Goal: Task Accomplishment & Management: Use online tool/utility

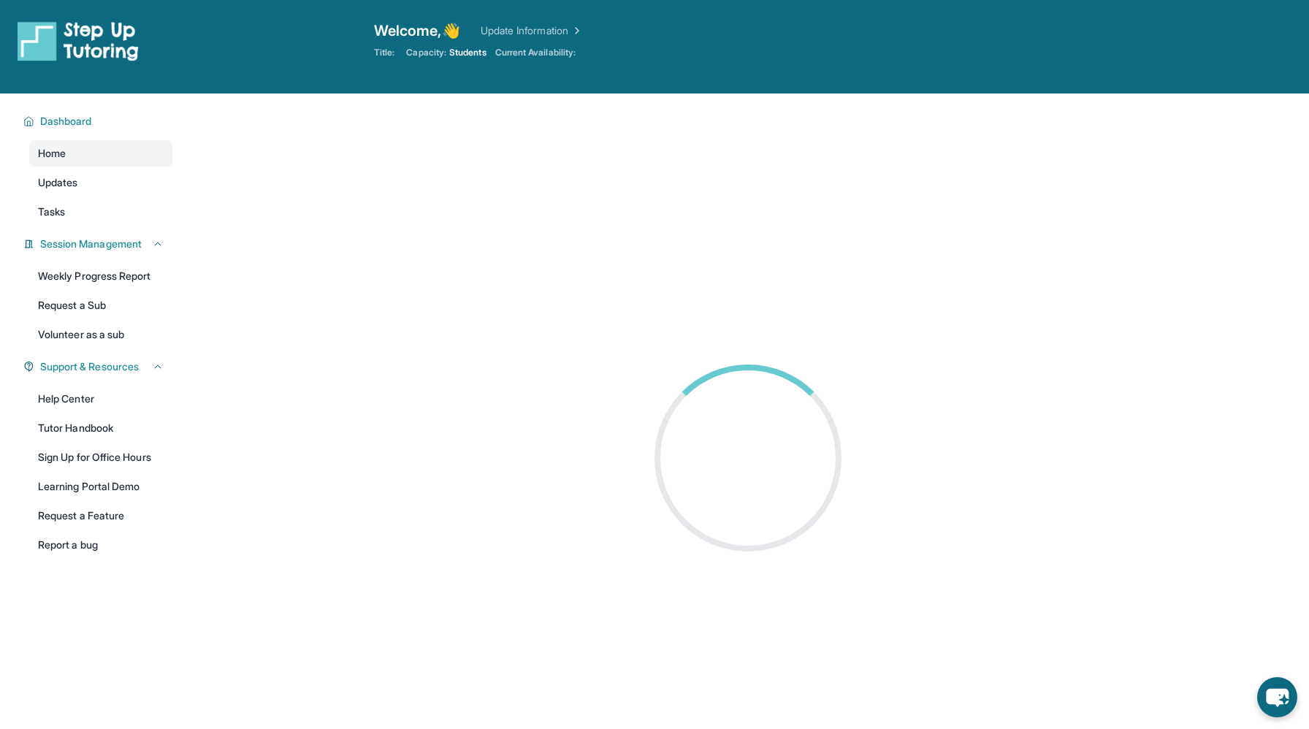
click at [475, 405] on main at bounding box center [748, 458] width 1122 height 729
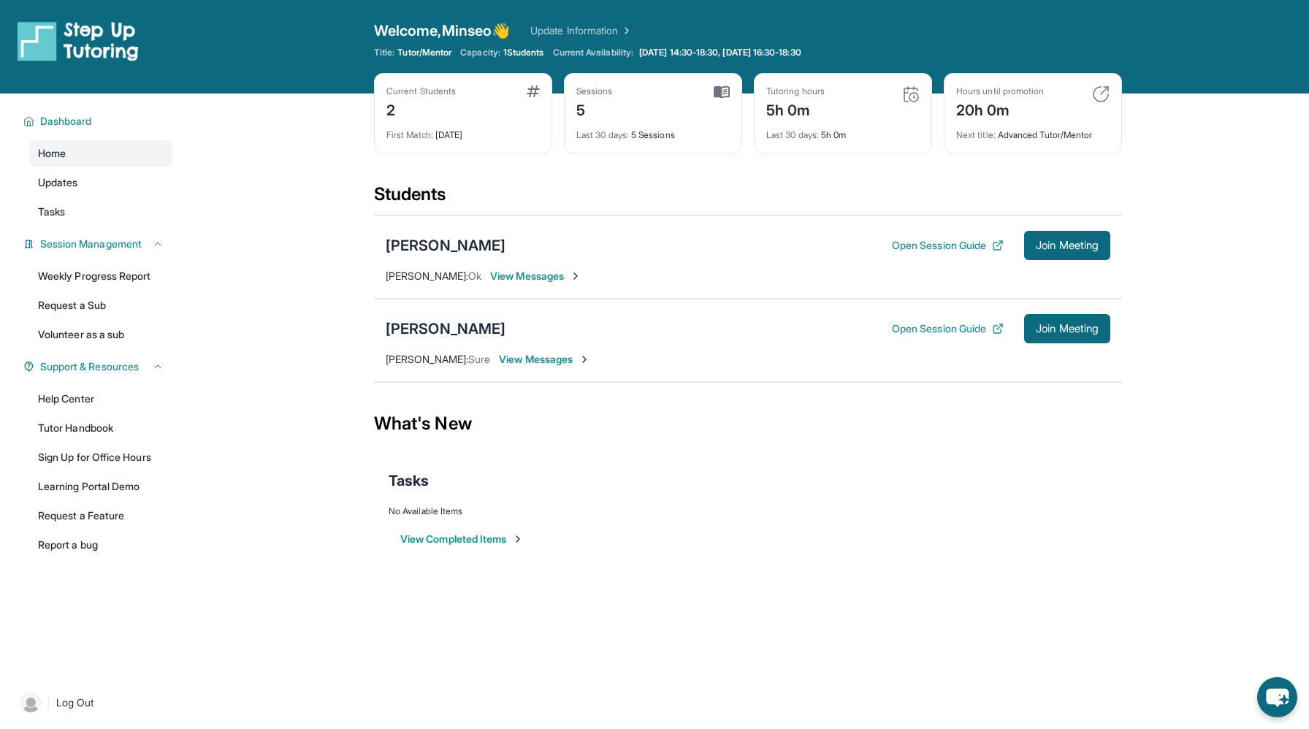
click at [436, 333] on div "[PERSON_NAME]" at bounding box center [446, 328] width 120 height 20
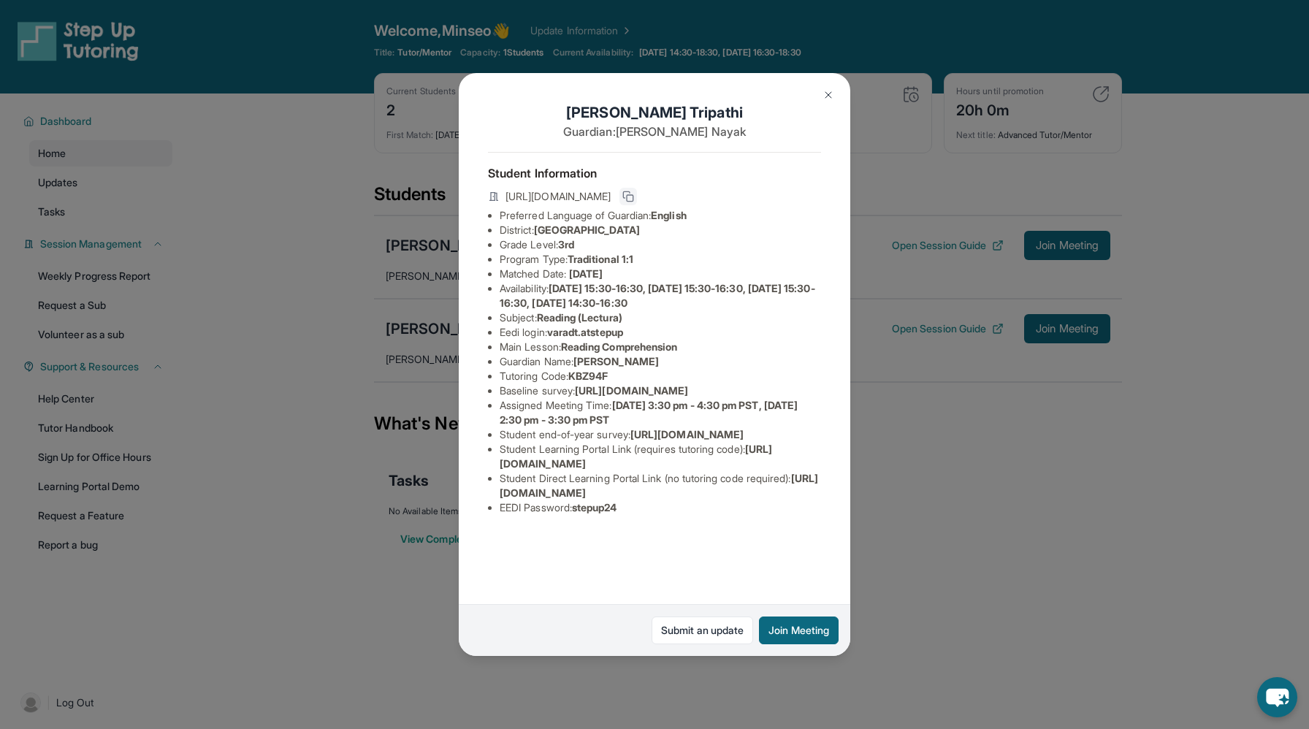
click at [633, 195] on rect at bounding box center [630, 198] width 7 height 7
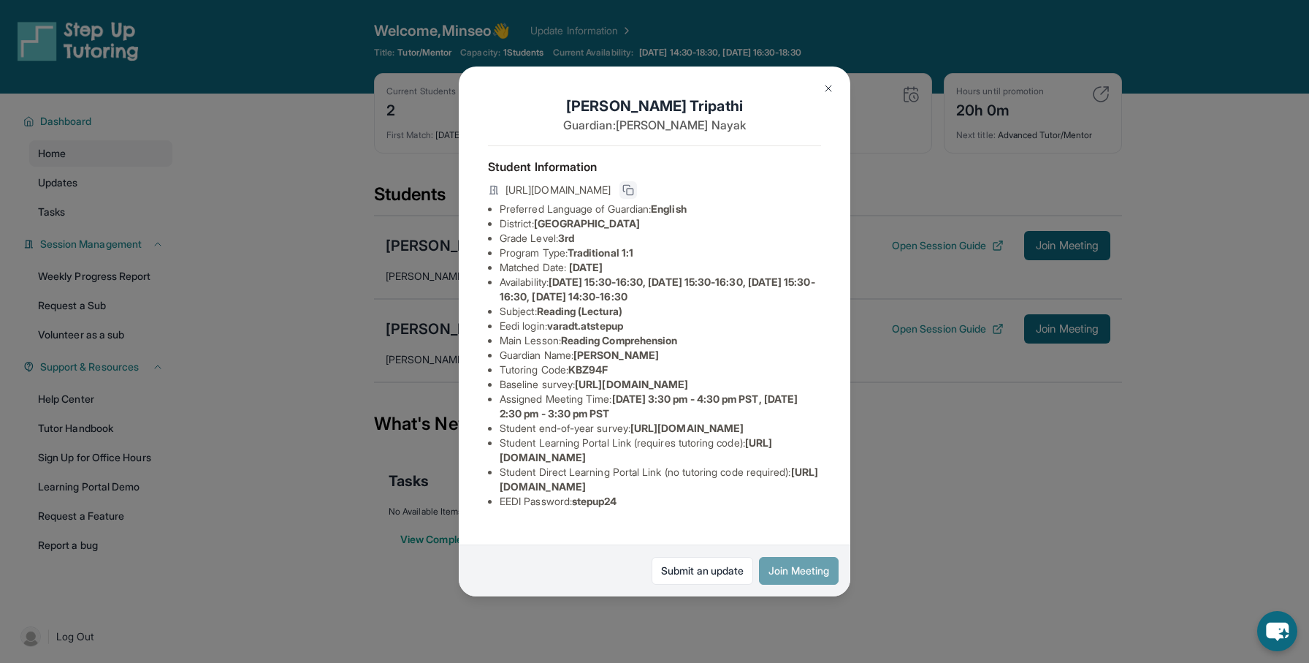
click at [783, 568] on button "Join Meeting" at bounding box center [799, 571] width 80 height 28
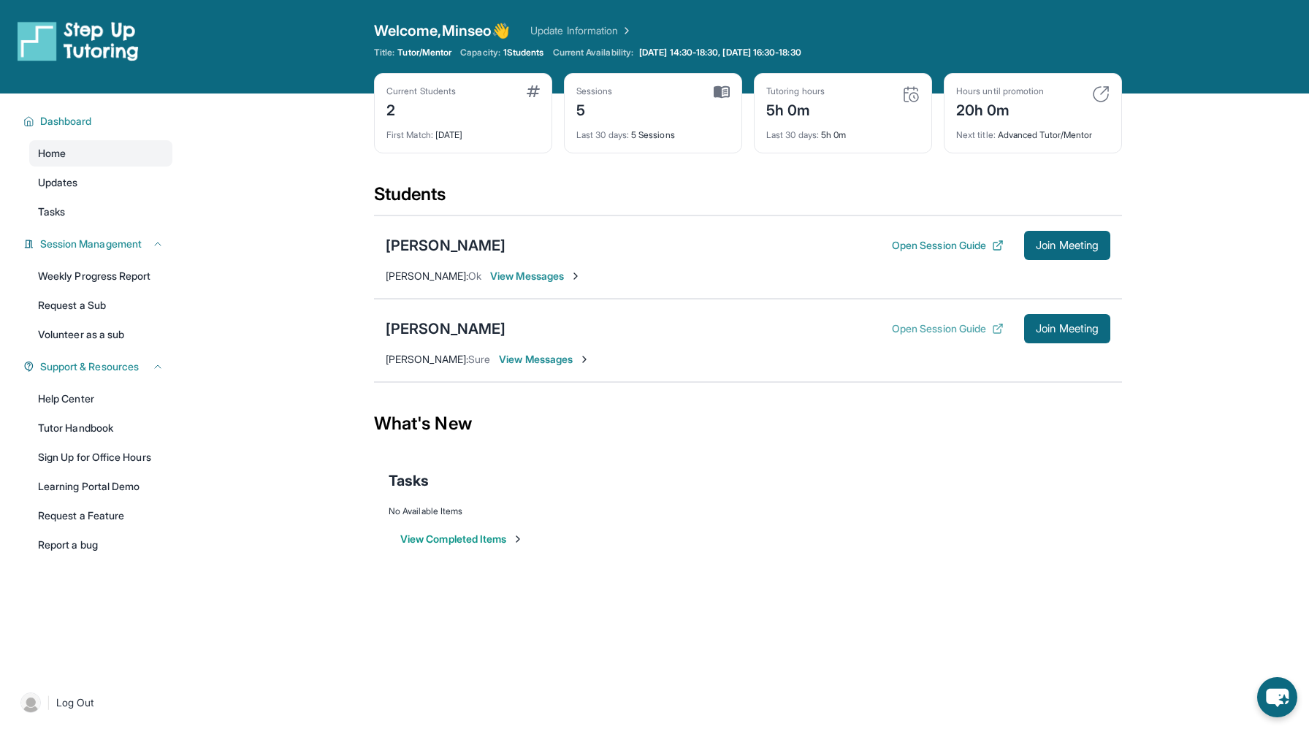
click at [956, 335] on button "Open Session Guide" at bounding box center [948, 328] width 112 height 15
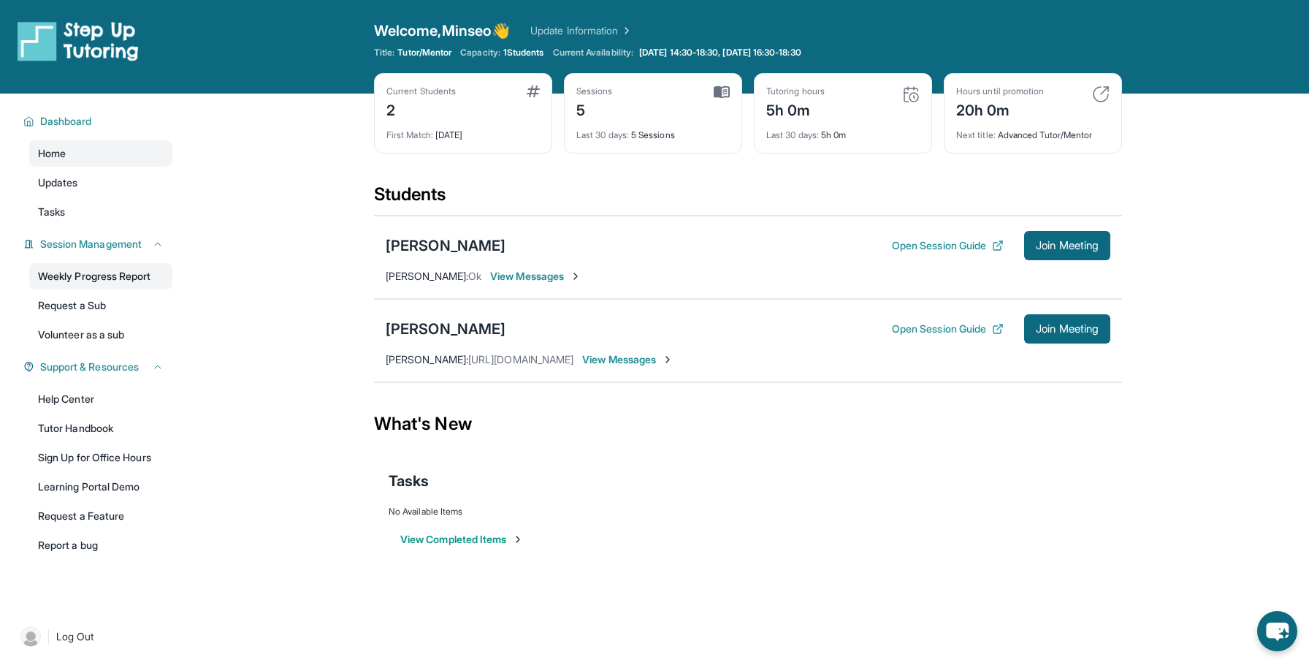
click at [110, 268] on link "Weekly Progress Report" at bounding box center [100, 276] width 143 height 26
